Goal: Task Accomplishment & Management: Use online tool/utility

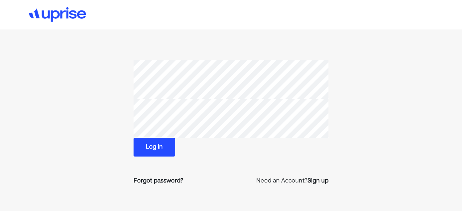
click at [152, 145] on button "Log in" at bounding box center [153, 147] width 41 height 19
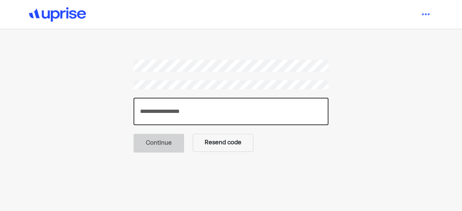
click at [173, 109] on input "number" at bounding box center [230, 111] width 195 height 27
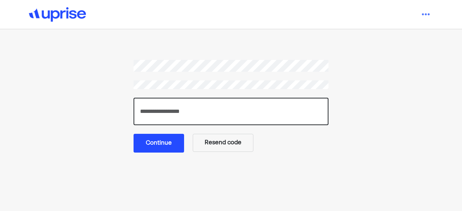
type input "******"
click at [159, 147] on button "Continue" at bounding box center [158, 143] width 51 height 19
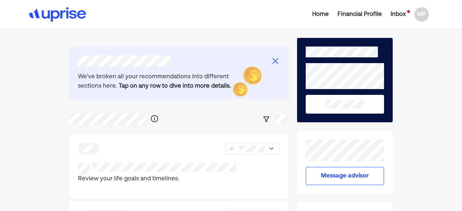
click at [396, 12] on div "Inbox" at bounding box center [397, 14] width 15 height 9
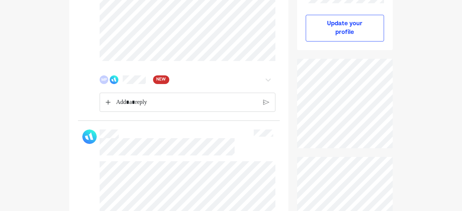
scroll to position [181, 0]
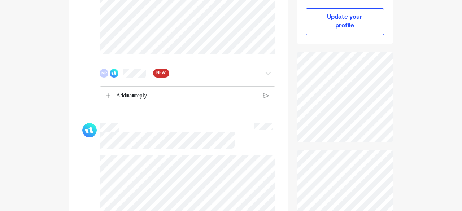
click at [161, 72] on span "NEW" at bounding box center [160, 73] width 9 height 7
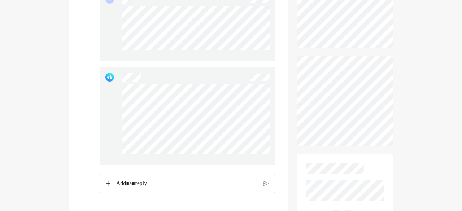
scroll to position [276, 0]
click at [131, 183] on p "Rich Text Editor. Editing area: main" at bounding box center [186, 183] width 141 height 9
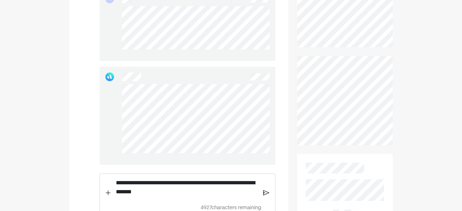
click at [264, 190] on img at bounding box center [266, 192] width 6 height 6
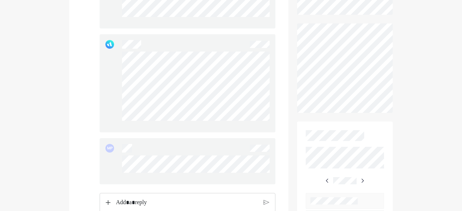
scroll to position [314, 0]
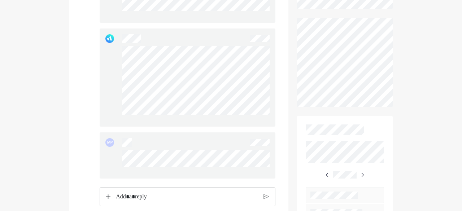
click at [145, 195] on p "Rich Text Editor. Editing area: main" at bounding box center [187, 196] width 142 height 9
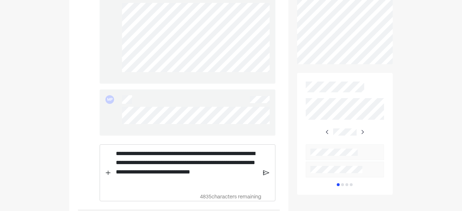
scroll to position [367, 0]
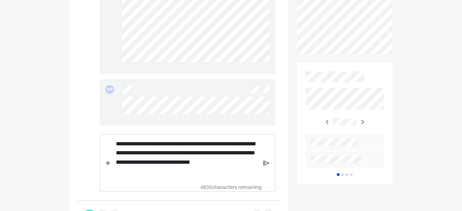
click at [264, 161] on img at bounding box center [265, 163] width 5 height 6
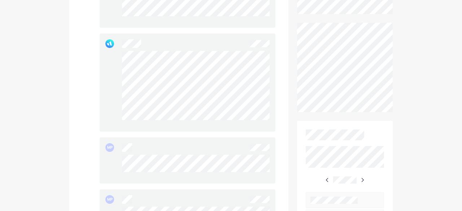
scroll to position [307, 0]
